Goal: Transaction & Acquisition: Purchase product/service

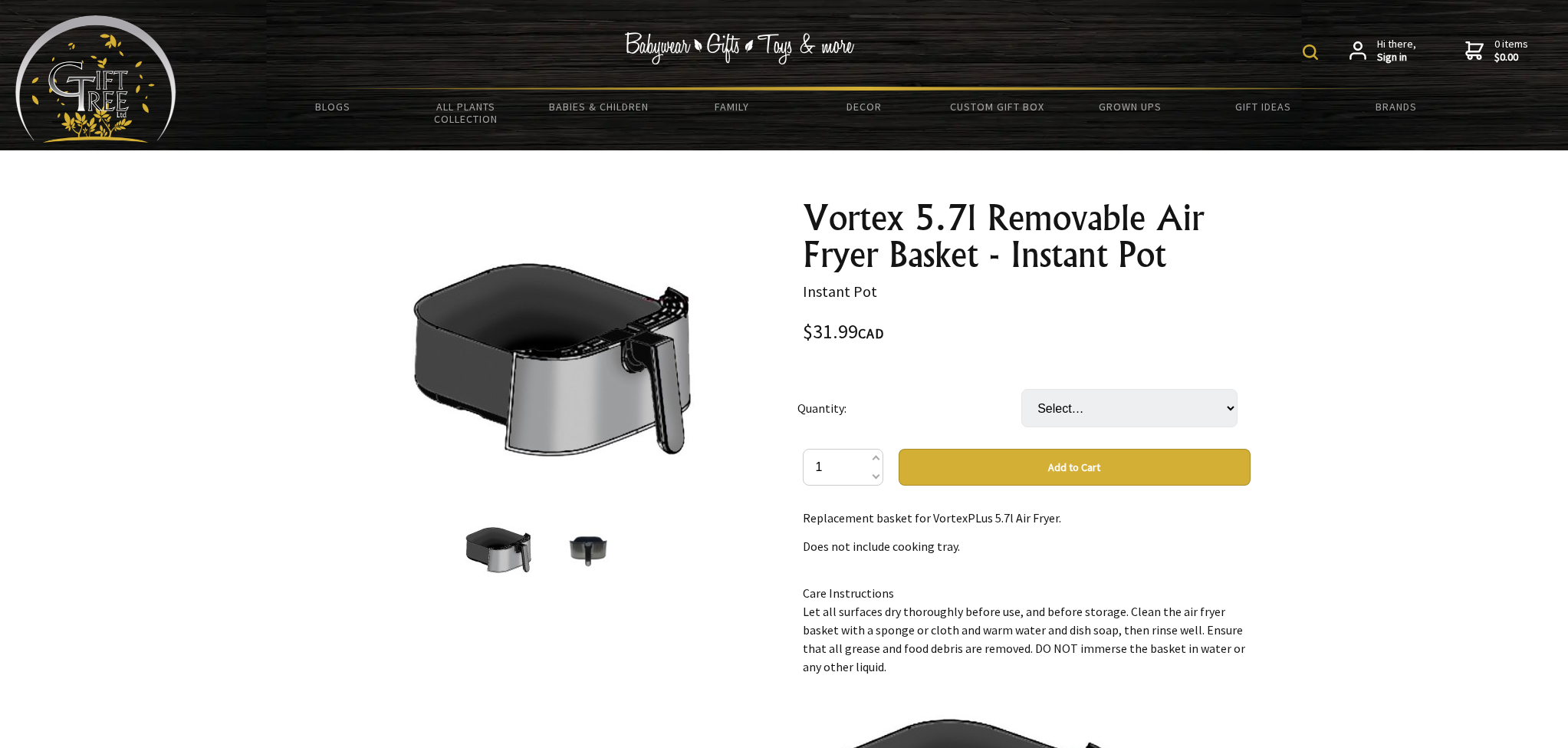
click at [600, 380] on img at bounding box center [543, 348] width 321 height 238
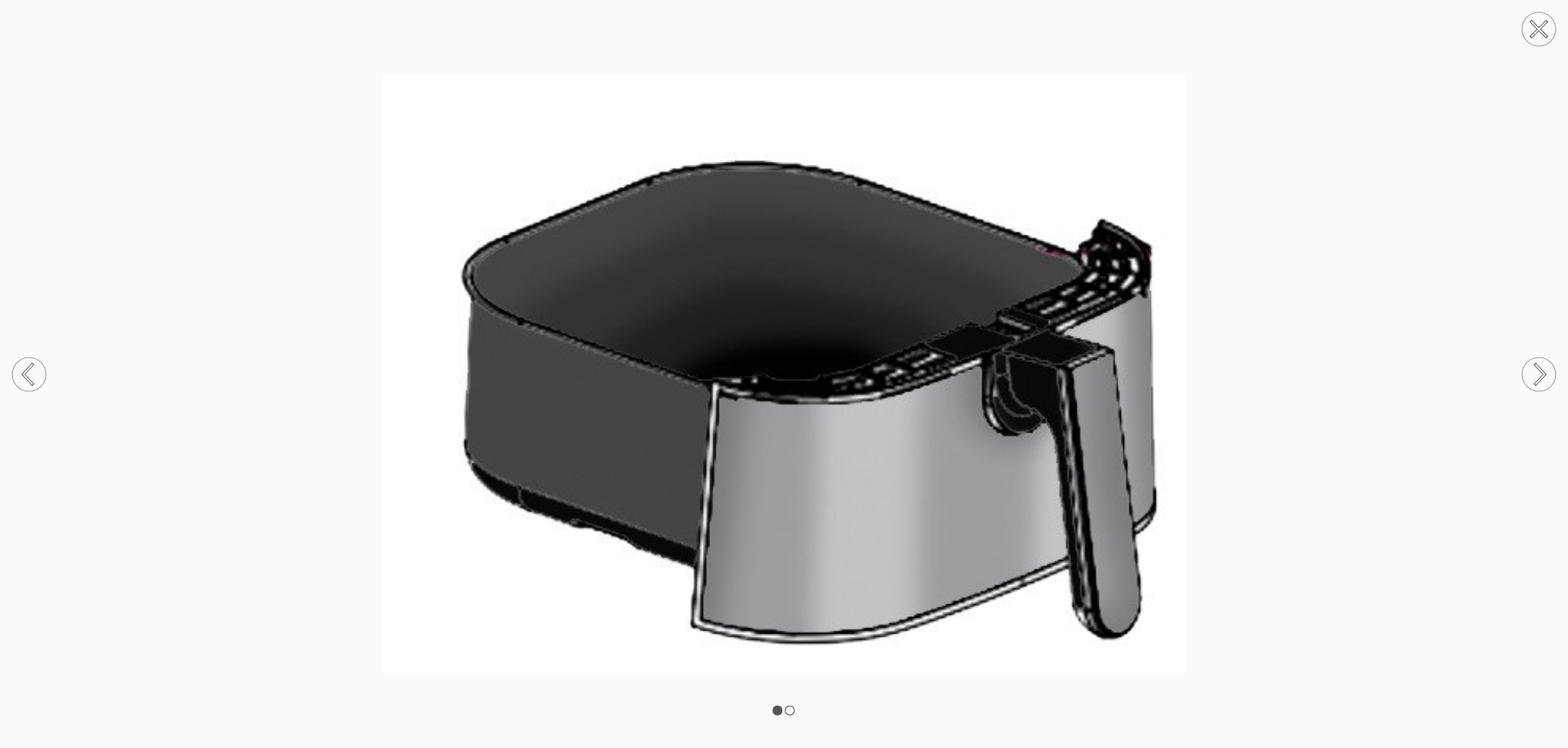
click at [793, 707] on rect at bounding box center [790, 710] width 9 height 9
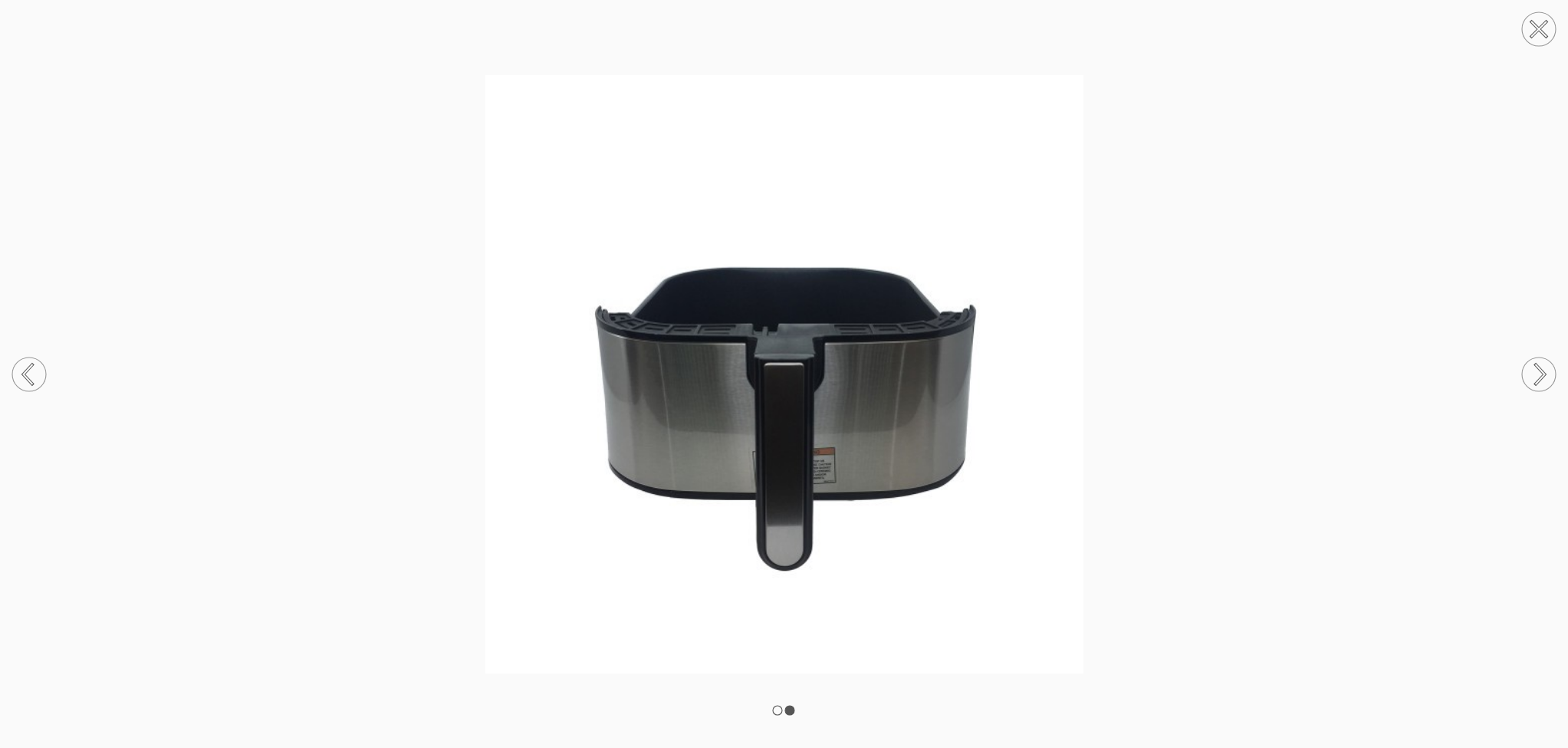
click at [31, 370] on circle at bounding box center [28, 374] width 34 height 34
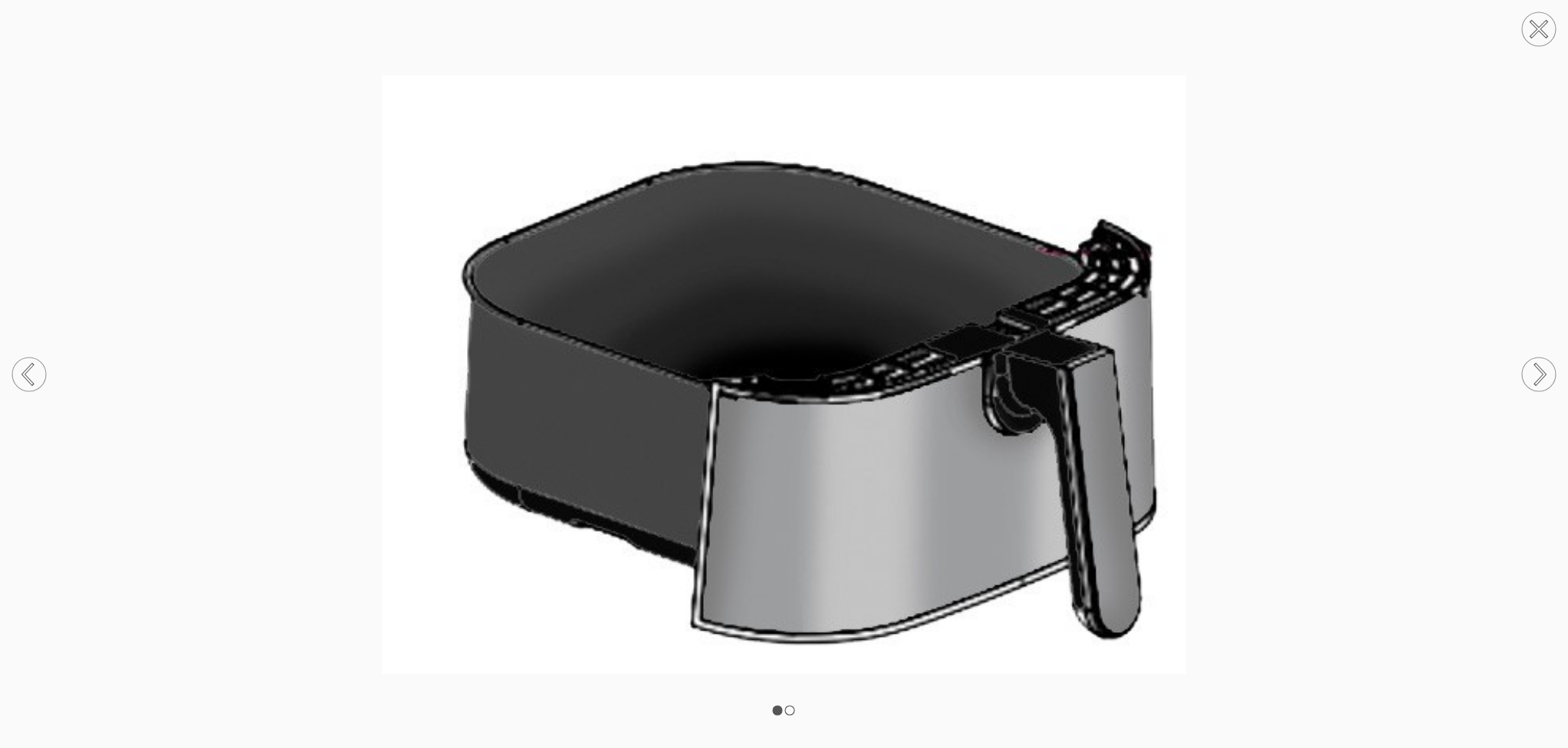
click at [1525, 35] on circle at bounding box center [1538, 28] width 34 height 34
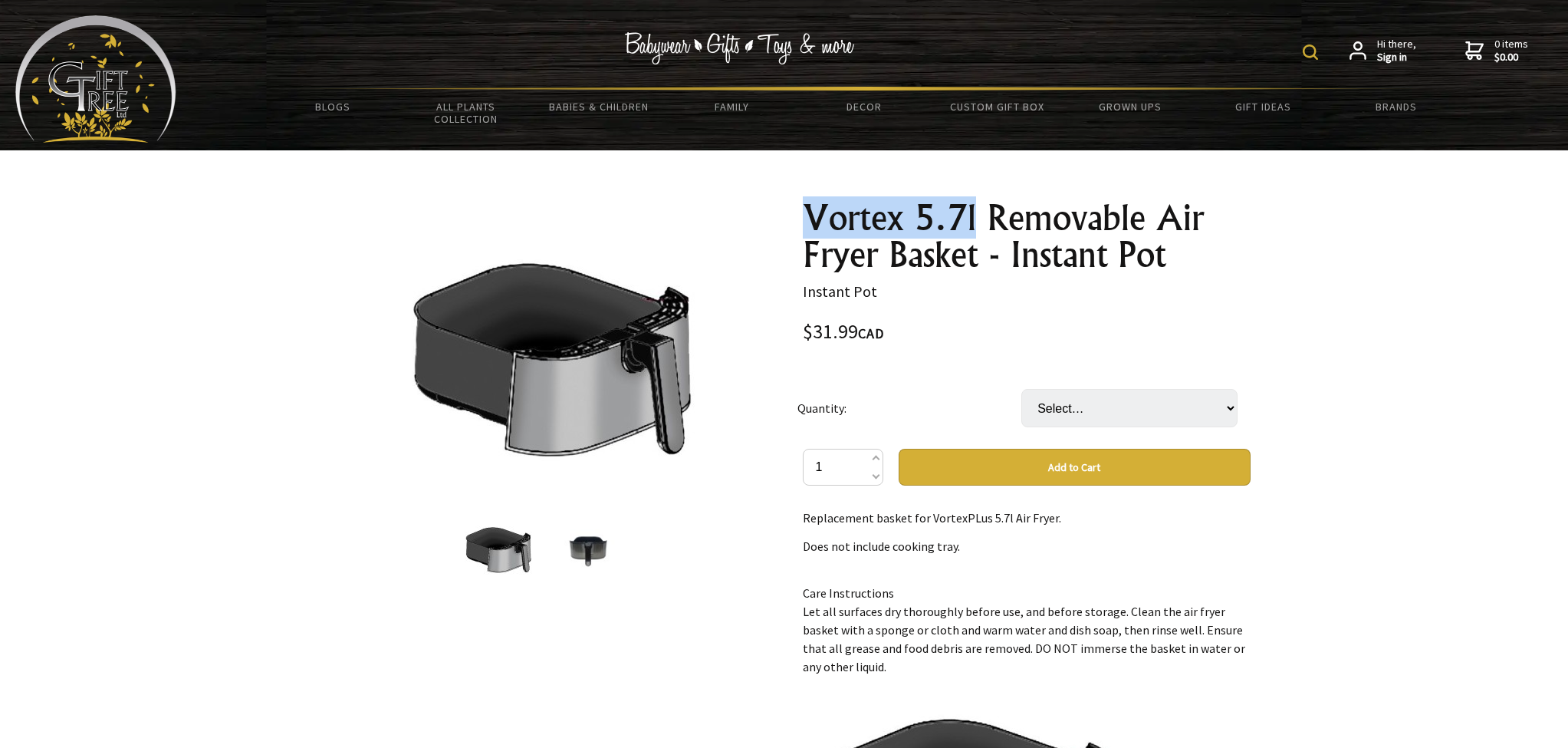
drag, startPoint x: 807, startPoint y: 212, endPoint x: 973, endPoint y: 208, distance: 166.0
click at [973, 208] on h1 "Vortex 5.7l Removable Air Fryer Basket - Instant Pot" at bounding box center [1026, 236] width 448 height 73
copy h1 "Vortex 5.7l"
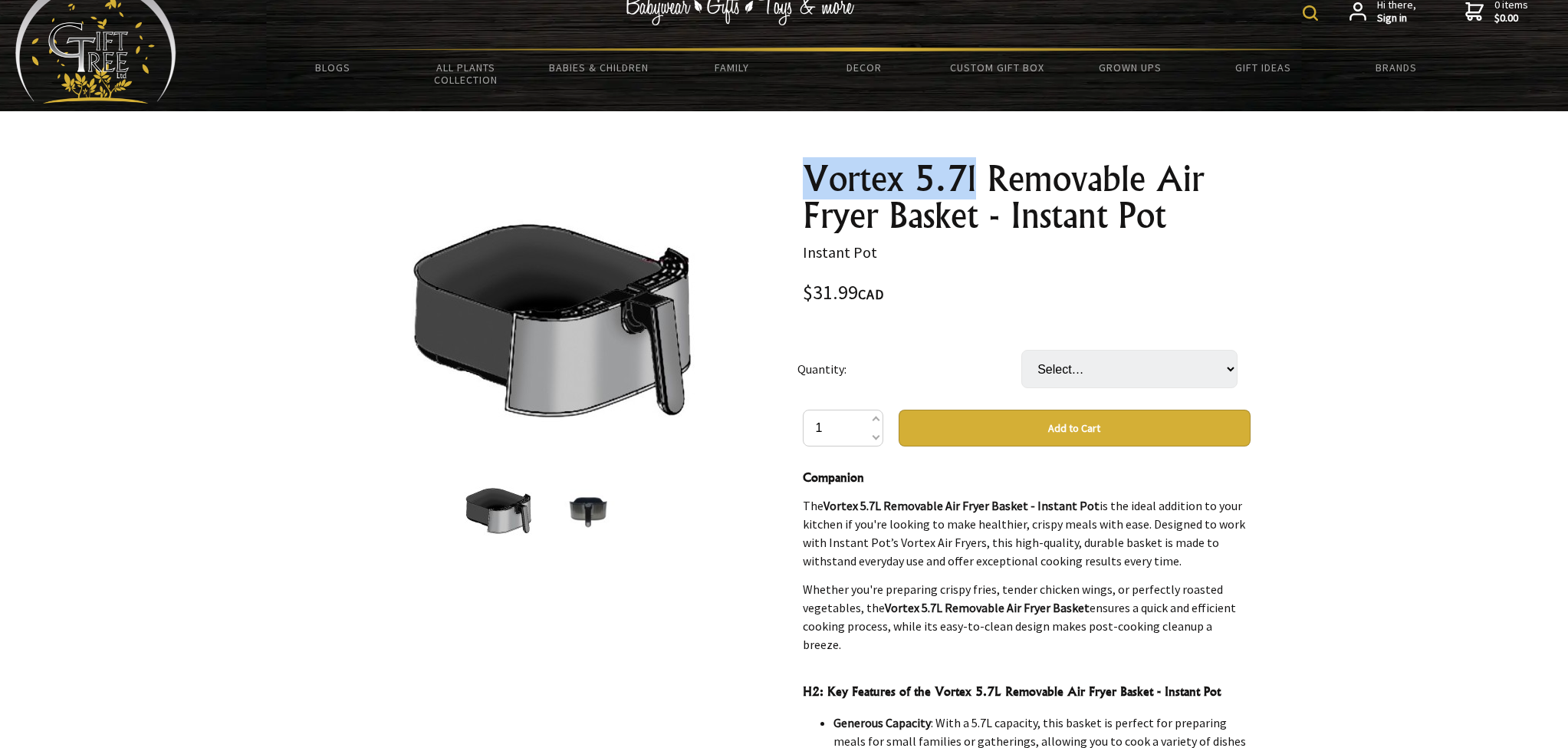
scroll to position [43, 0]
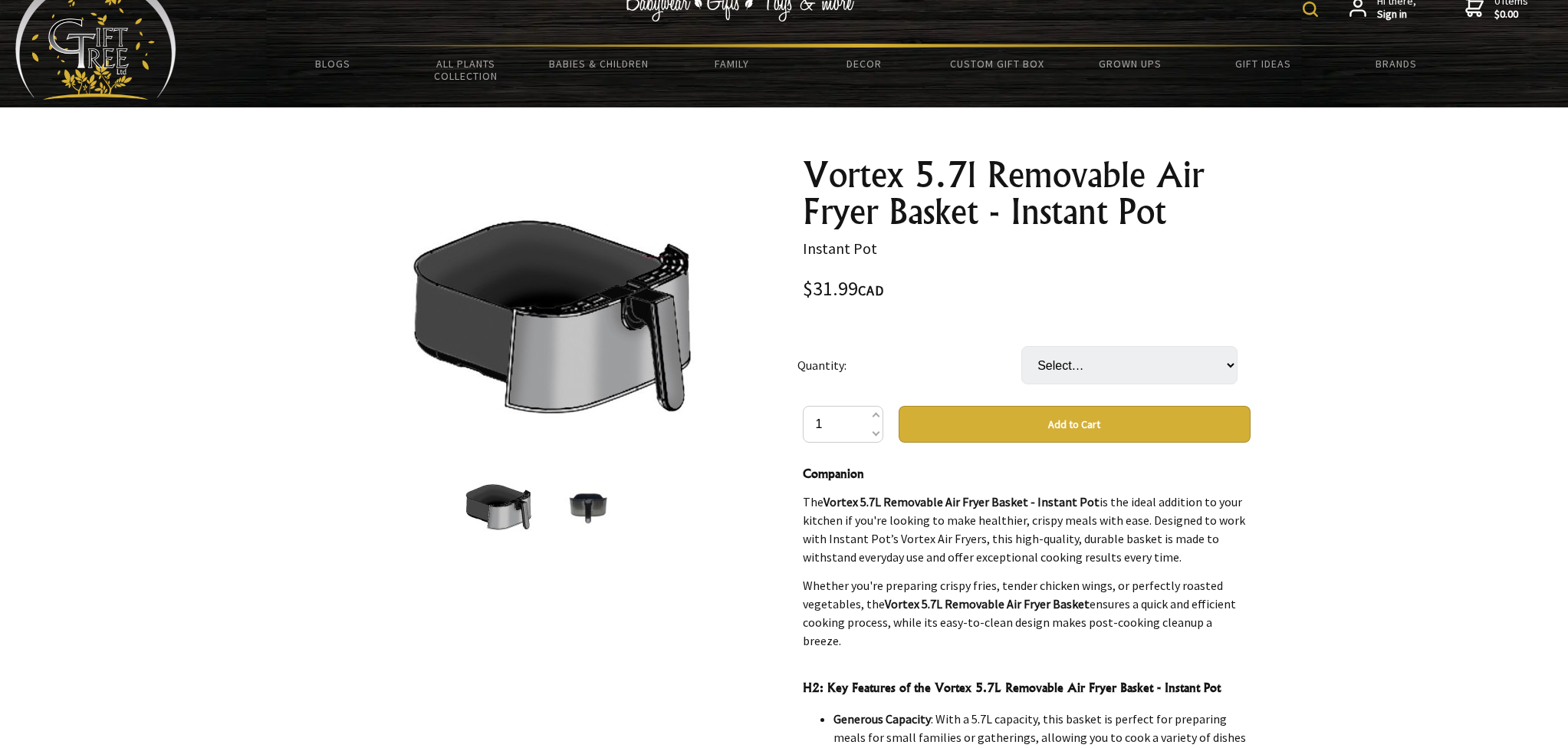
click at [1238, 228] on h1 "Vortex 5.7l Removable Air Fryer Basket - Instant Pot" at bounding box center [1026, 193] width 448 height 73
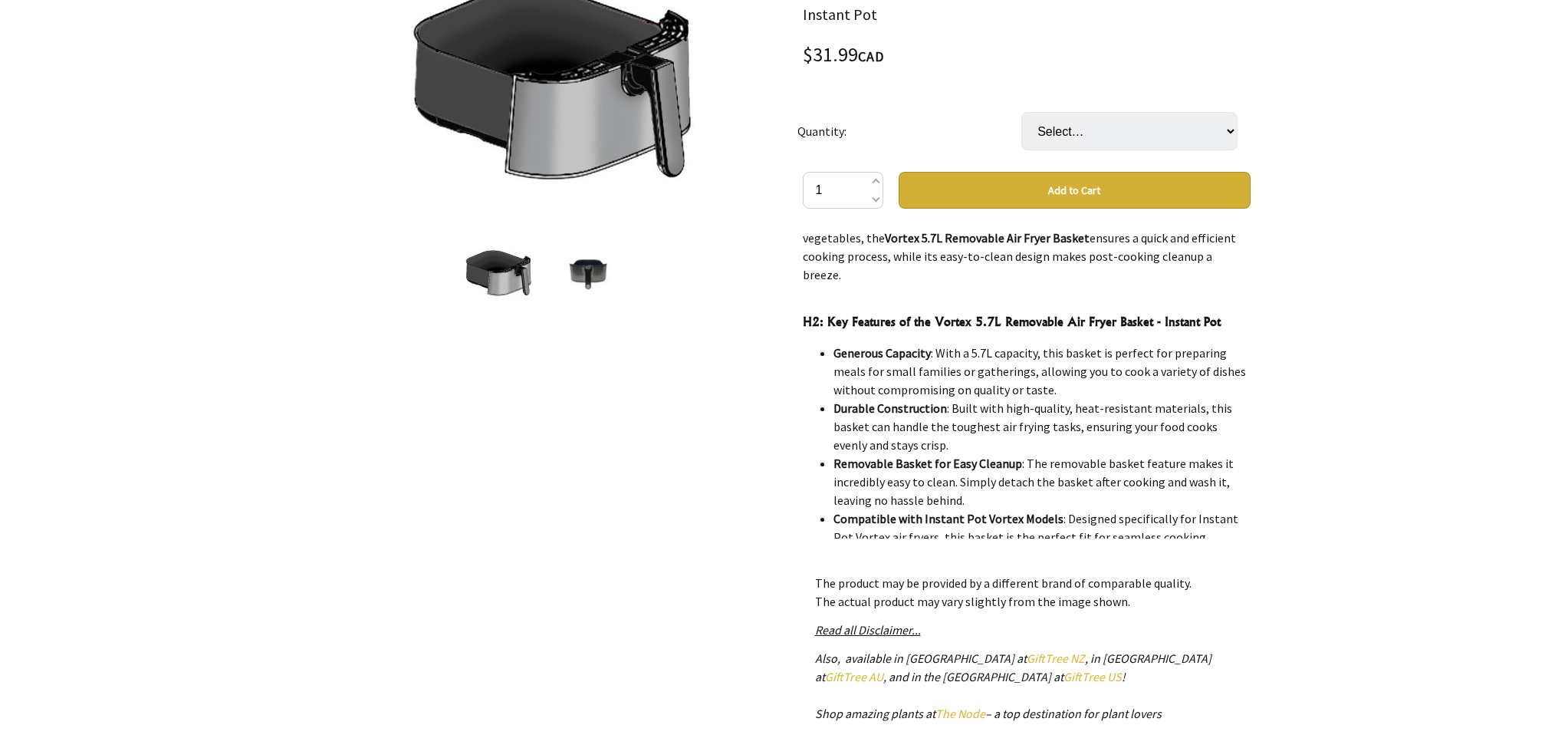
scroll to position [610, 0]
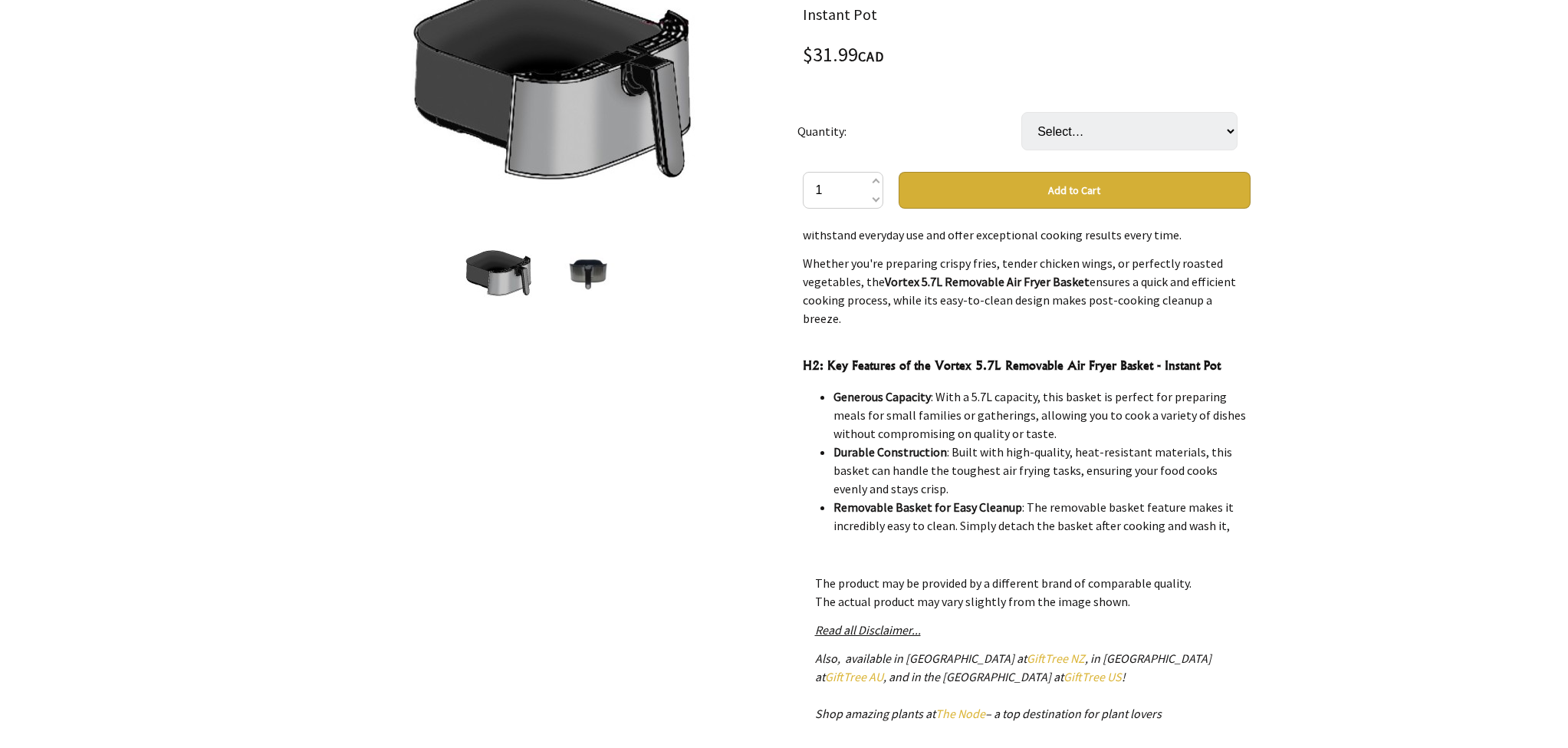
click at [1064, 192] on button "Add to Cart" at bounding box center [1074, 190] width 352 height 37
select select "4 Pcs"
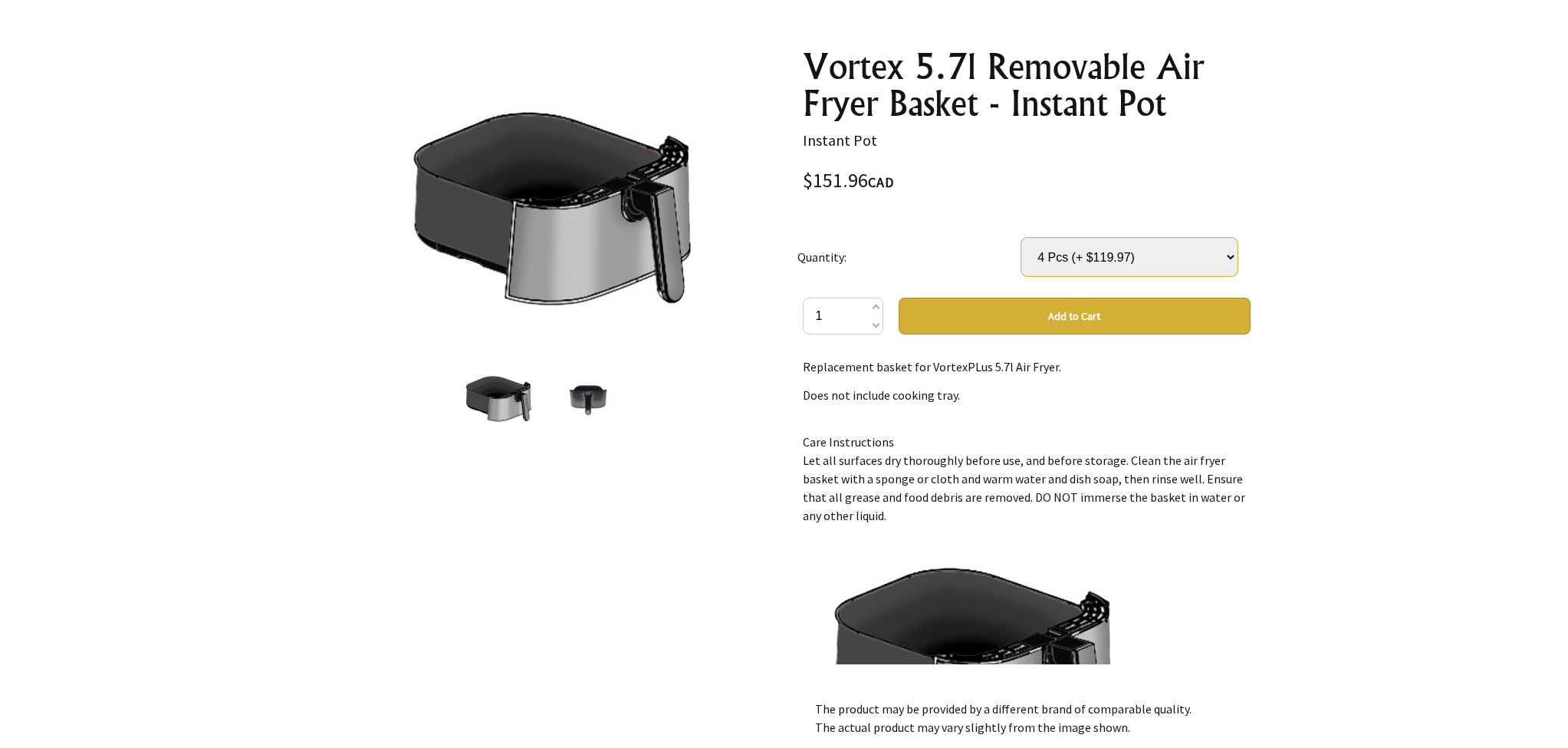
scroll to position [147, 0]
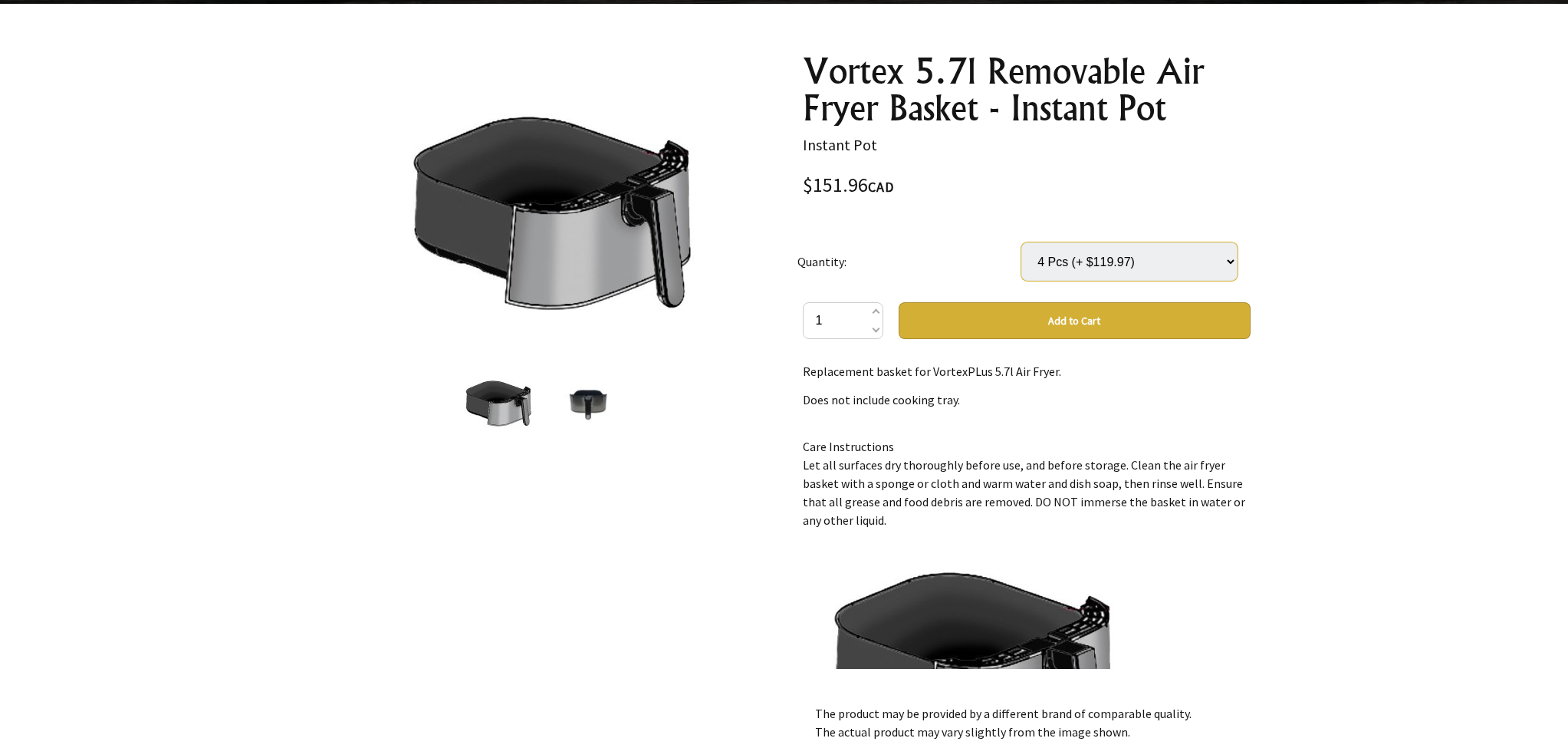
select select
click at [1006, 373] on p "Replacement basket for VortexPLus 5.7l Air Fryer." at bounding box center [1026, 371] width 448 height 18
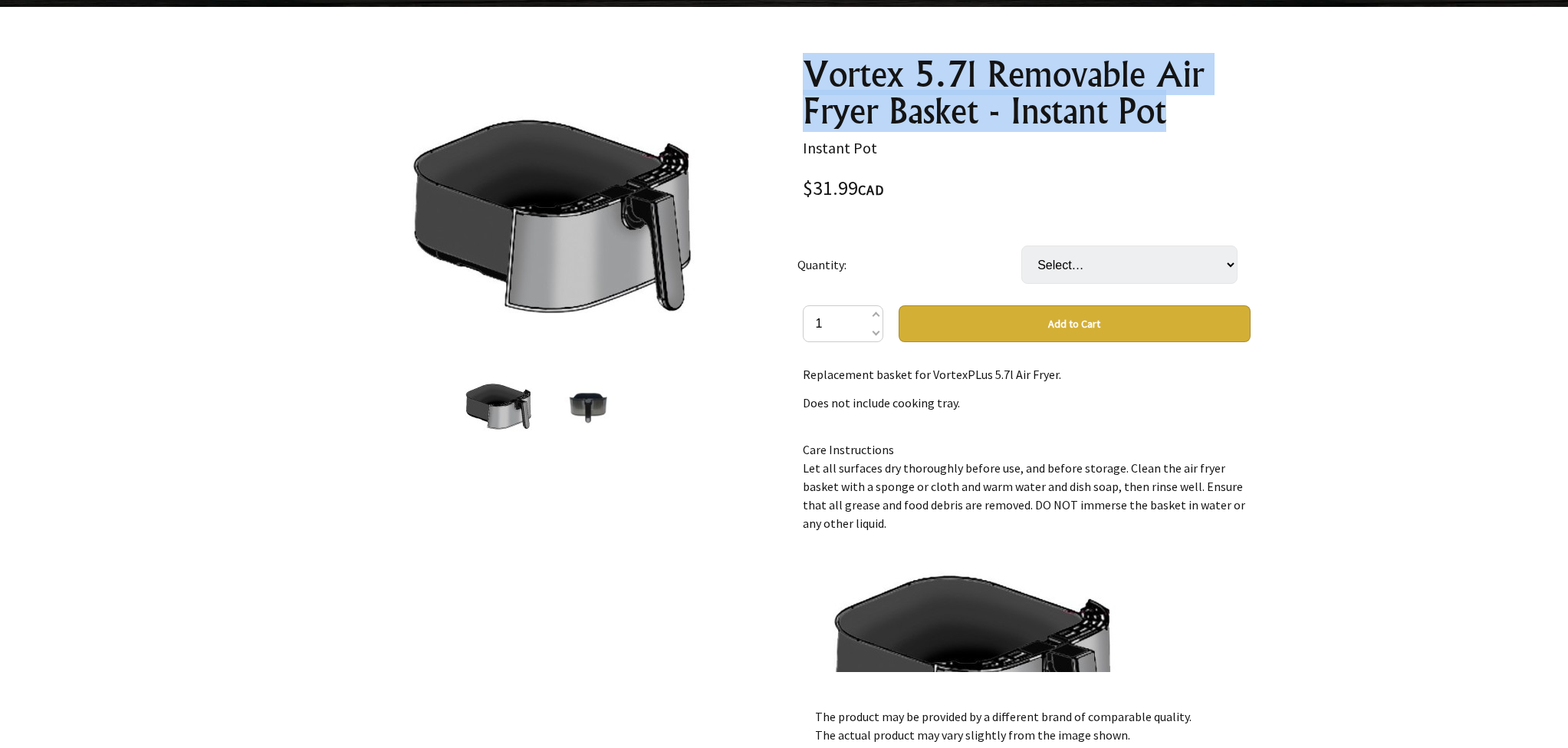
drag, startPoint x: 825, startPoint y: 69, endPoint x: 1132, endPoint y: 109, distance: 309.6
click at [1182, 111] on div "Vortex 5.7l Removable Air Fryer Basket - Instant Pot Instant Pot $31.99 CAD 2 […" at bounding box center [1025, 498] width 472 height 908
copy h1 "Vortex 5.7l Removable Air Fryer Basket - Instant Pot"
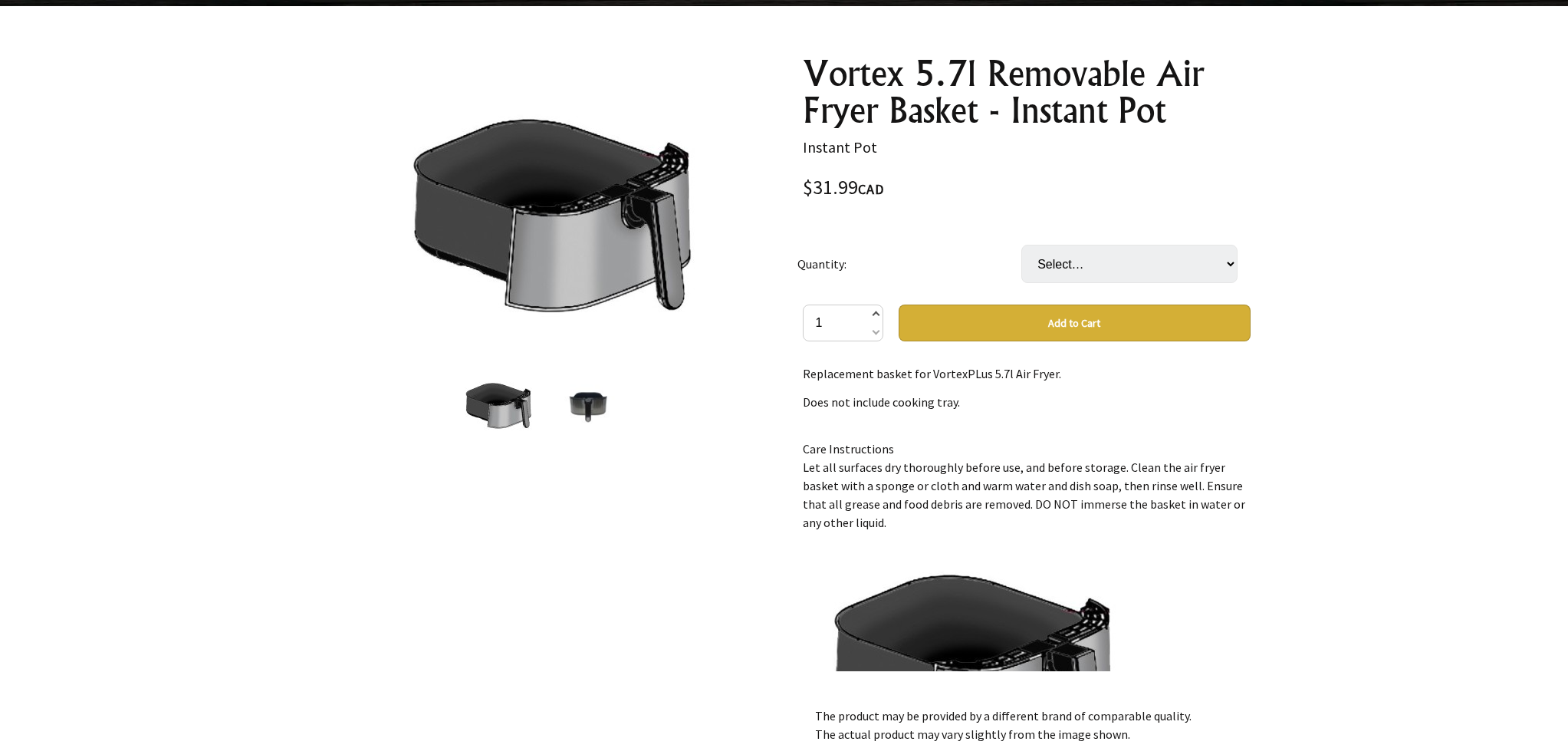
click at [878, 315] on span at bounding box center [874, 315] width 7 height 18
click at [874, 332] on span at bounding box center [874, 331] width 7 height 18
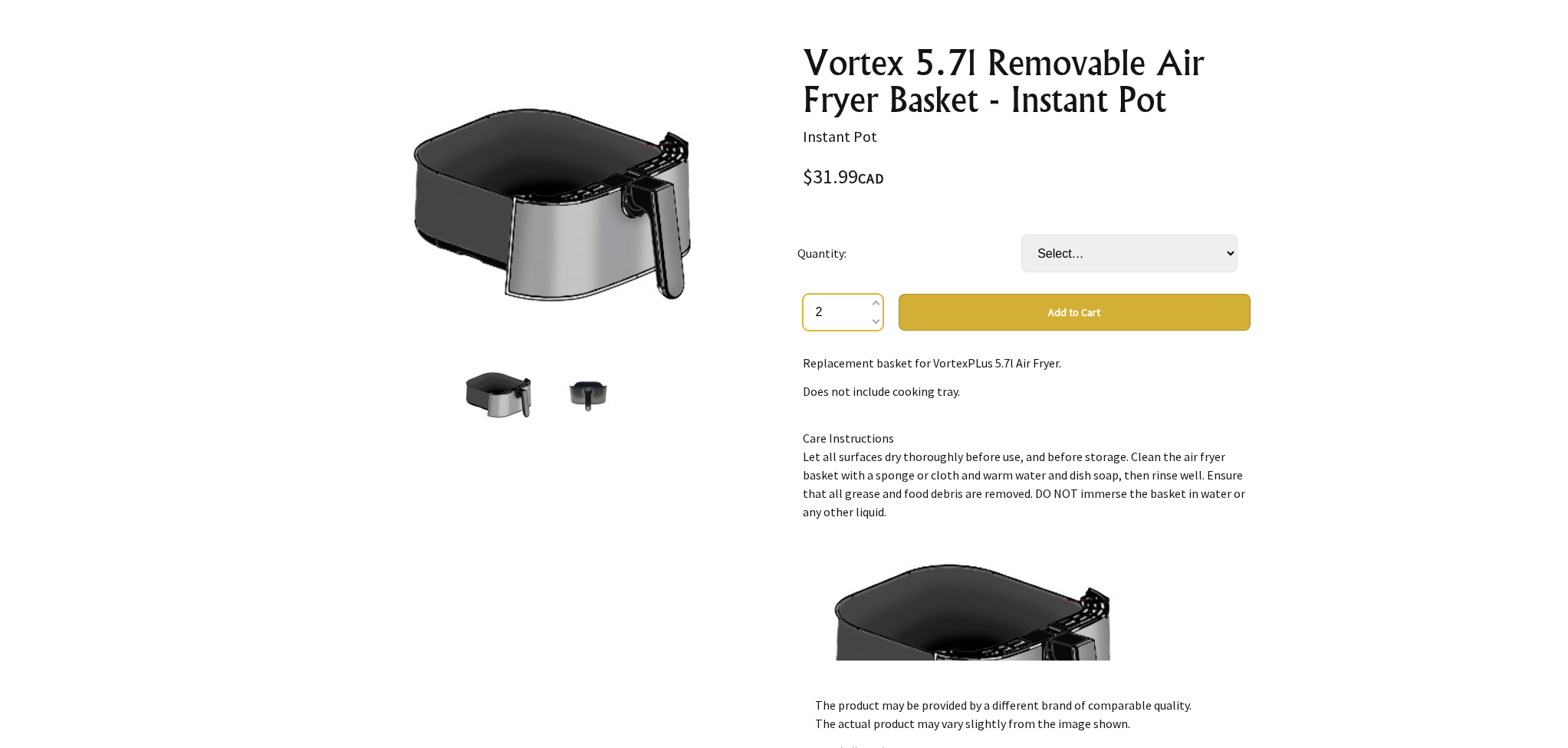
click at [880, 320] on input "2" at bounding box center [843, 312] width 81 height 37
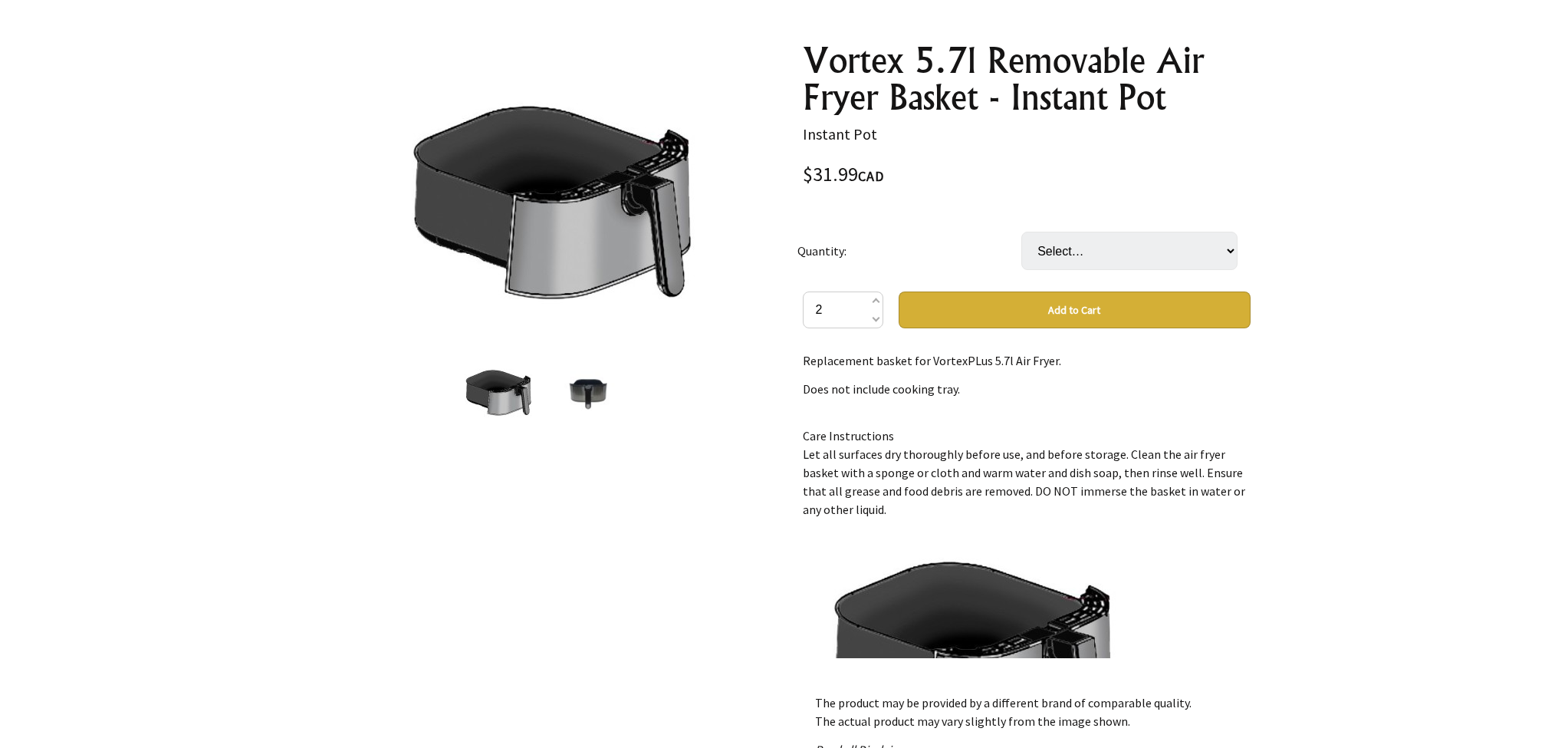
click at [1019, 307] on button "Add to Cart" at bounding box center [1074, 310] width 352 height 37
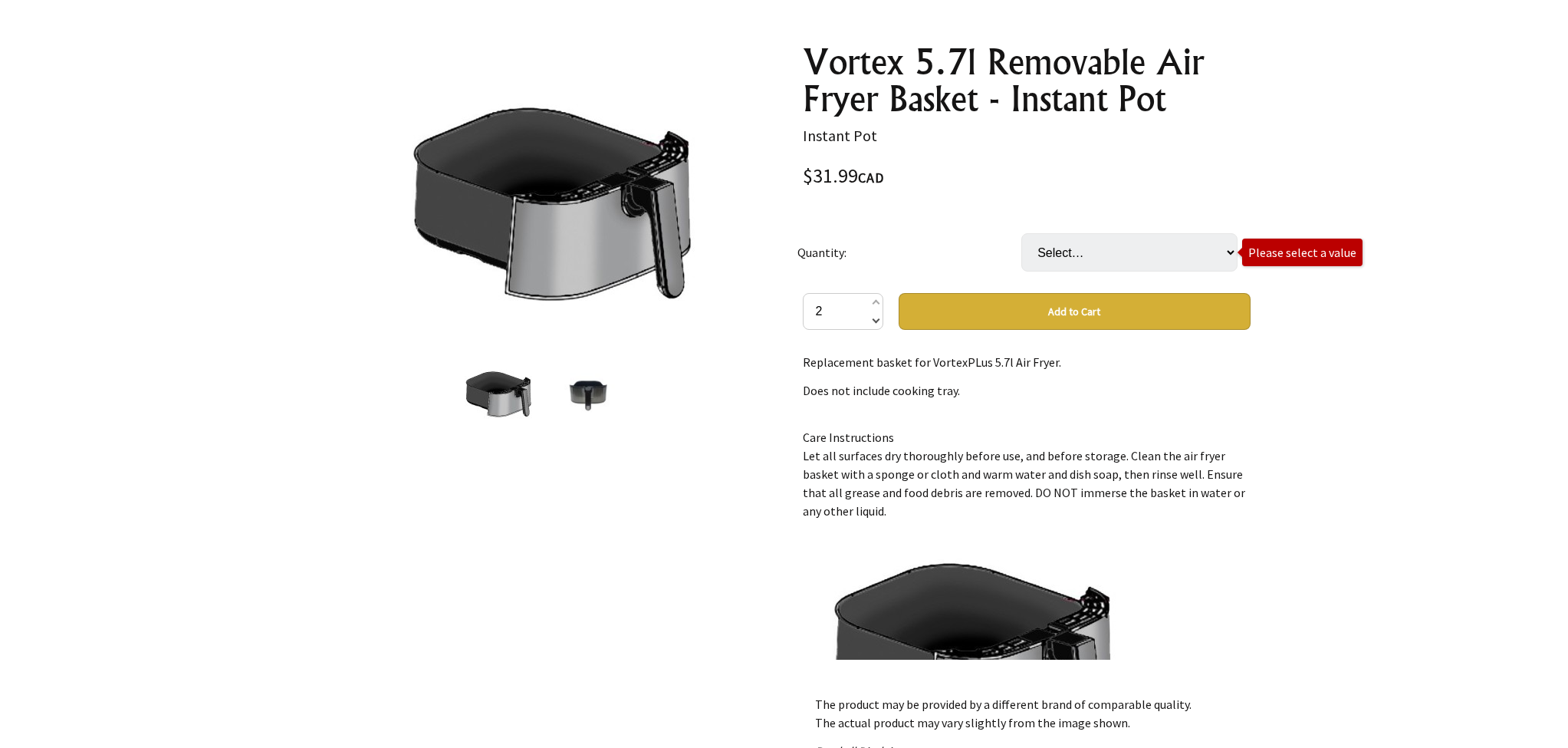
click at [876, 324] on span at bounding box center [874, 319] width 7 height 18
type input "1"
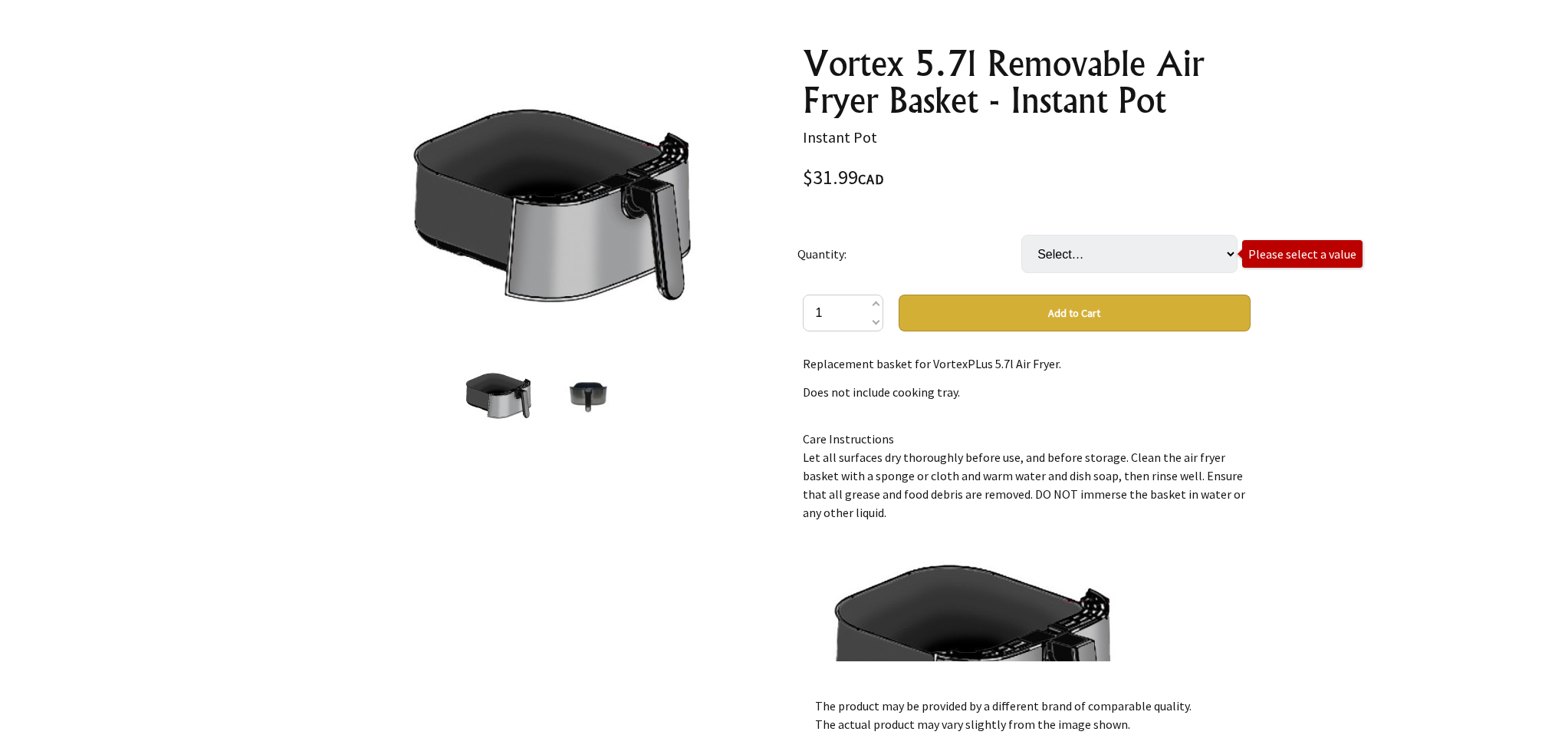
scroll to position [157, 0]
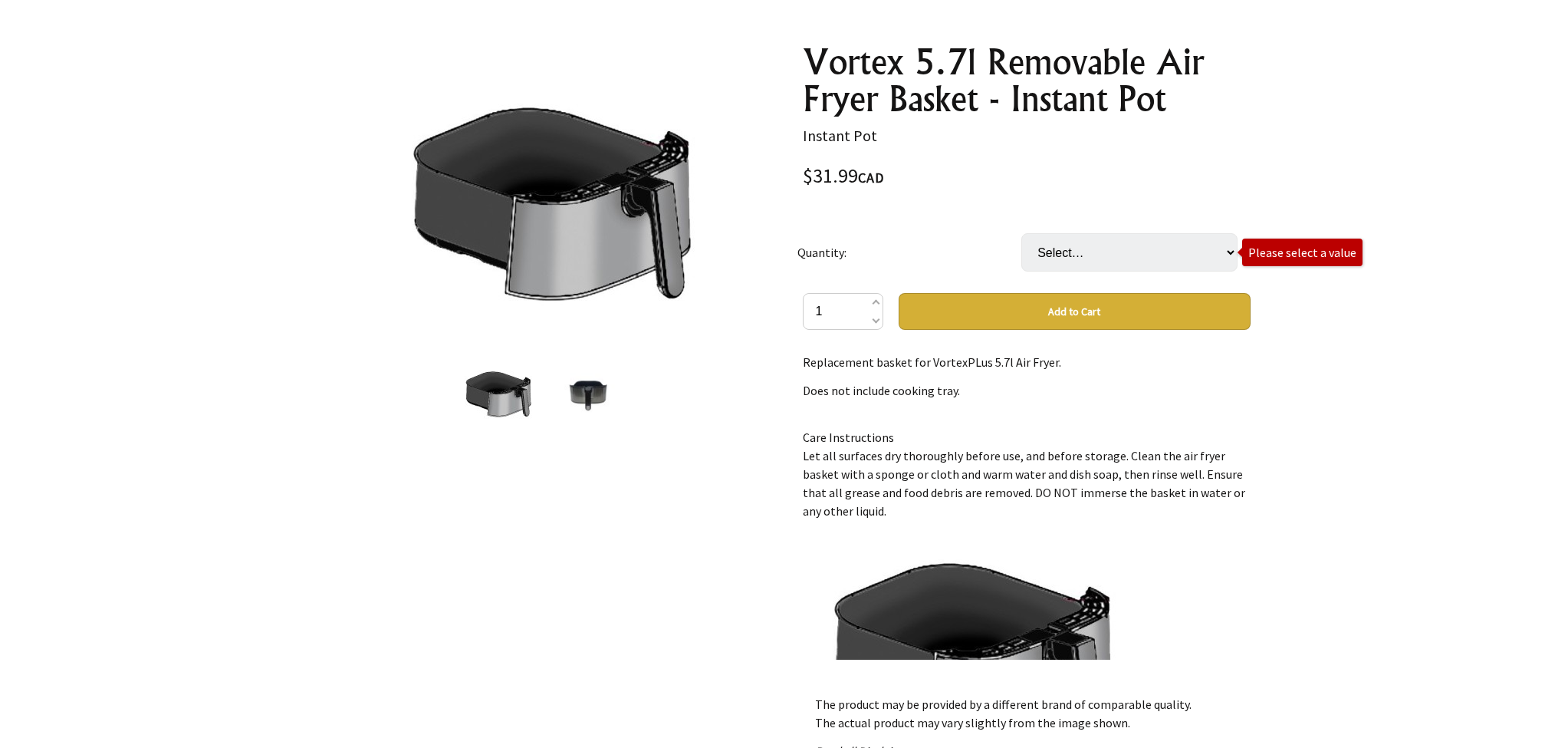
drag, startPoint x: 1273, startPoint y: 237, endPoint x: 1264, endPoint y: 242, distance: 10.3
click at [1268, 240] on section "1 /2 Vortex 5.7l Removable Air Fryer Basket - Instant Pot Instant Pot $31.99 CA…" at bounding box center [784, 485] width 1568 height 981
click at [1405, 324] on div at bounding box center [784, 484] width 1568 height 981
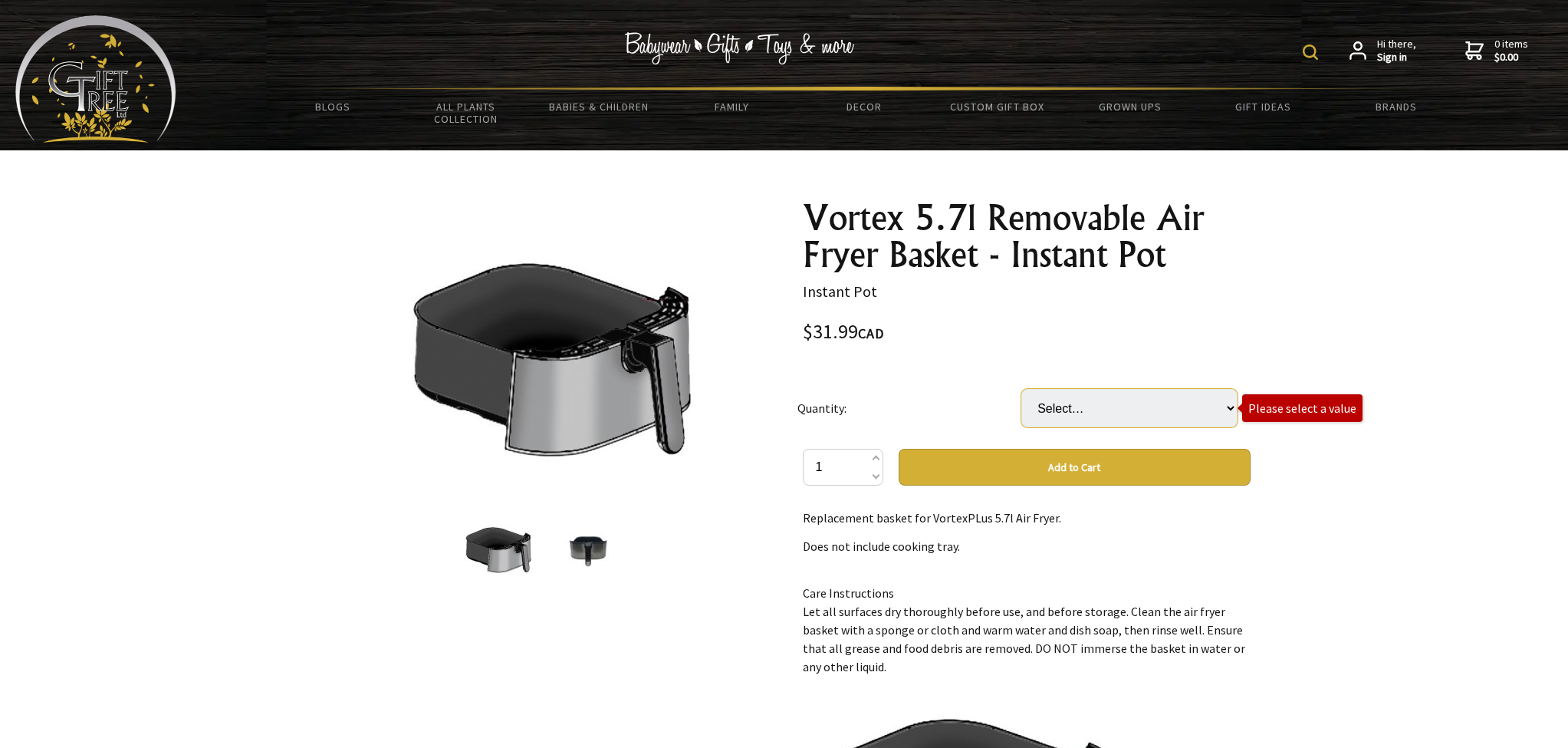
scroll to position [0, 0]
drag, startPoint x: 1510, startPoint y: 308, endPoint x: 1510, endPoint y: 300, distance: 8.0
click at [1510, 305] on div at bounding box center [784, 641] width 1568 height 981
click at [1452, 274] on div at bounding box center [784, 641] width 1568 height 981
select select "4 Pcs"
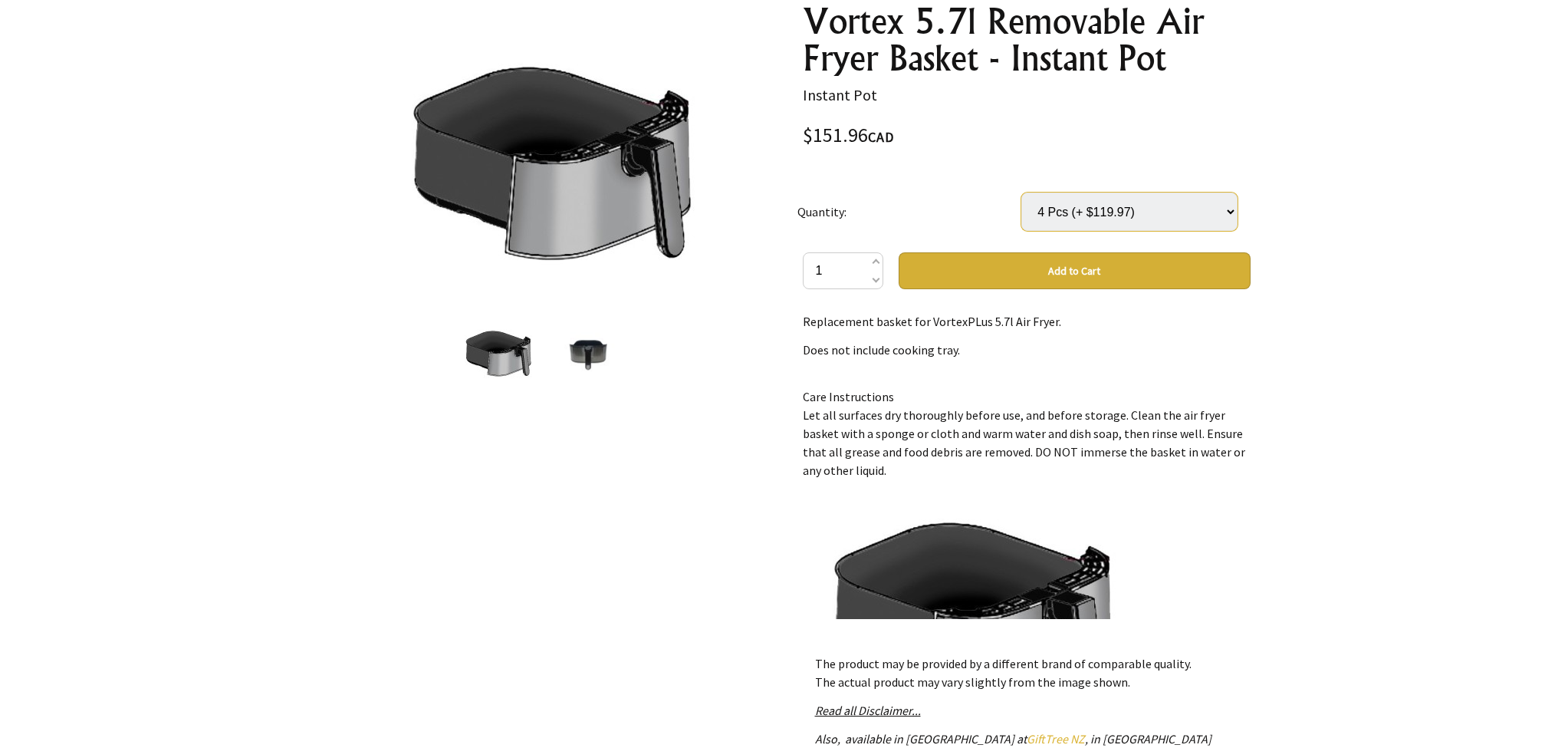
scroll to position [196, 1]
select select
click at [1122, 265] on button "Add to Cart" at bounding box center [1074, 270] width 352 height 37
click at [1306, 277] on div at bounding box center [784, 445] width 1568 height 981
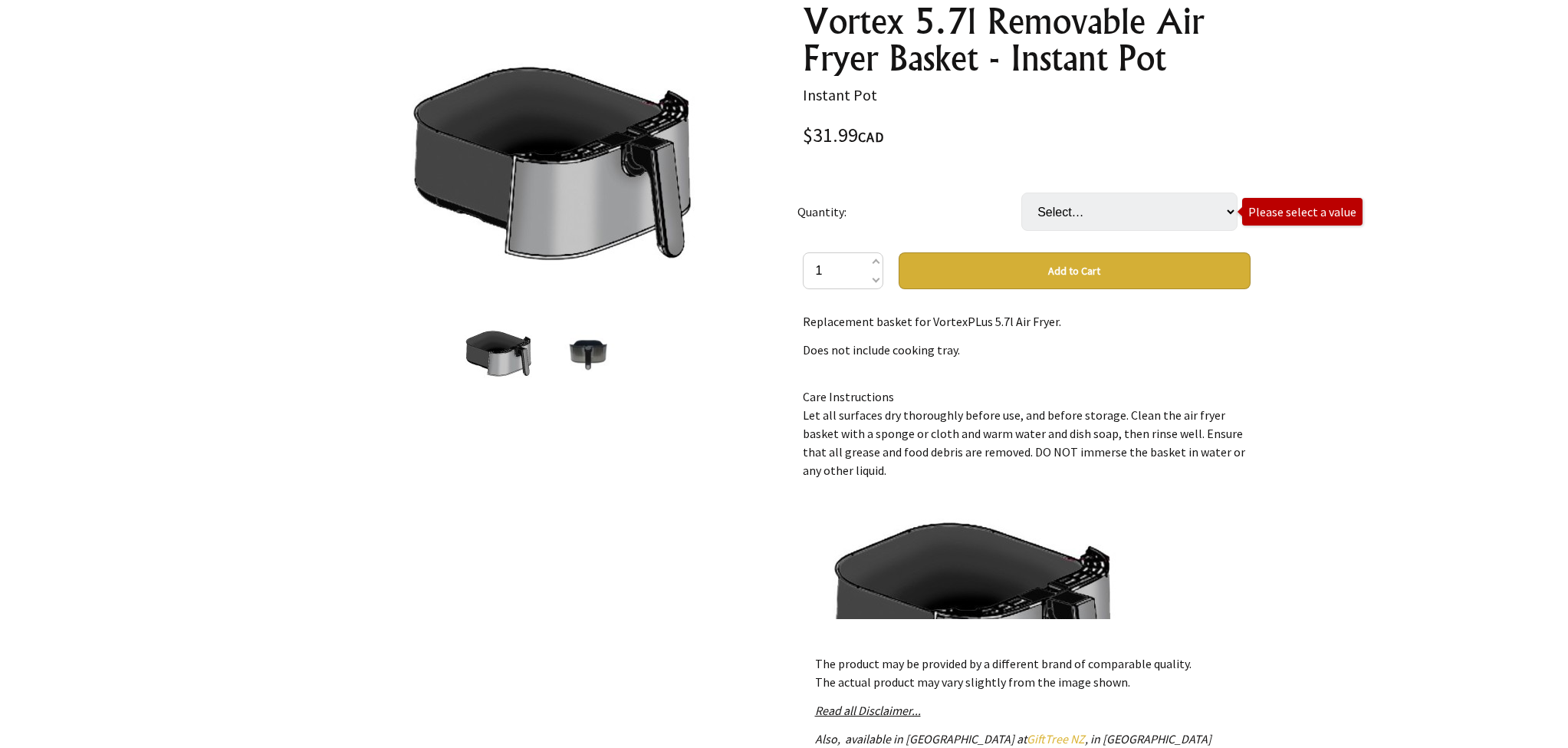
drag, startPoint x: 1005, startPoint y: 223, endPoint x: 1102, endPoint y: 214, distance: 97.4
click at [1007, 223] on td "Quantity:" at bounding box center [909, 212] width 224 height 82
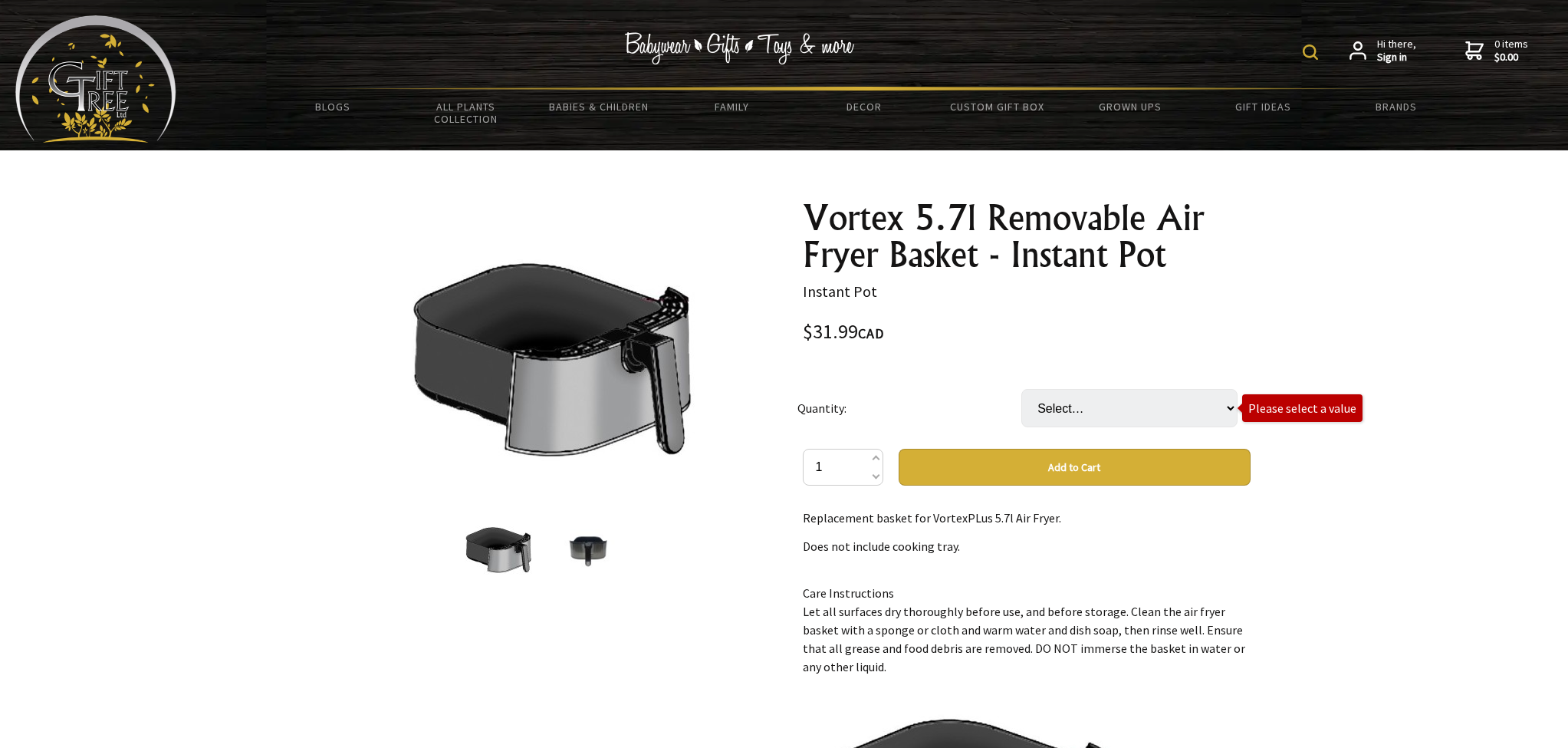
scroll to position [0, 0]
